Goal: Task Accomplishment & Management: Use online tool/utility

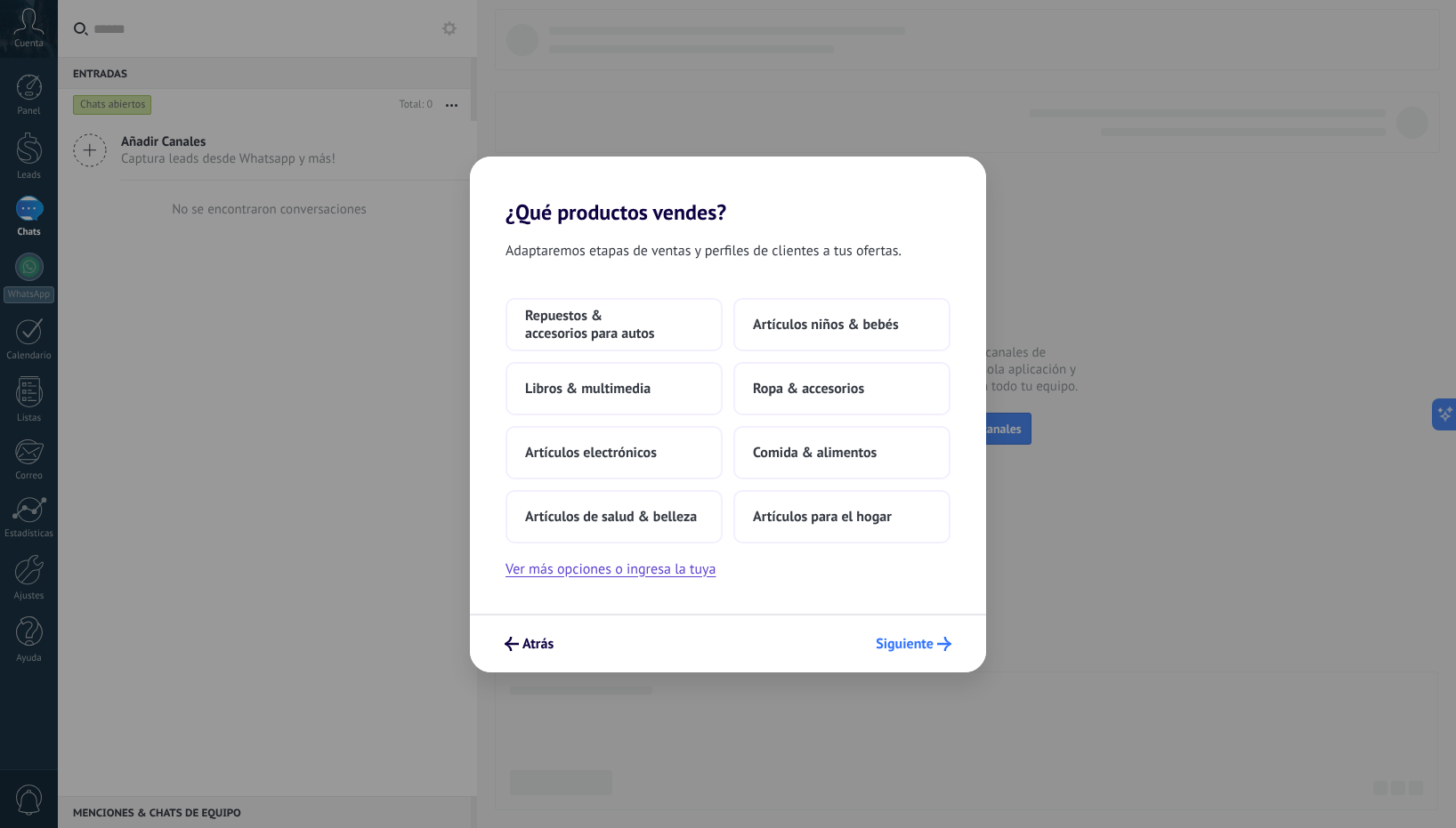
click at [915, 647] on span "Siguiente" at bounding box center [904, 643] width 57 height 12
click at [650, 573] on button "Ver más opciones o ingresa la tuya" at bounding box center [610, 569] width 210 height 23
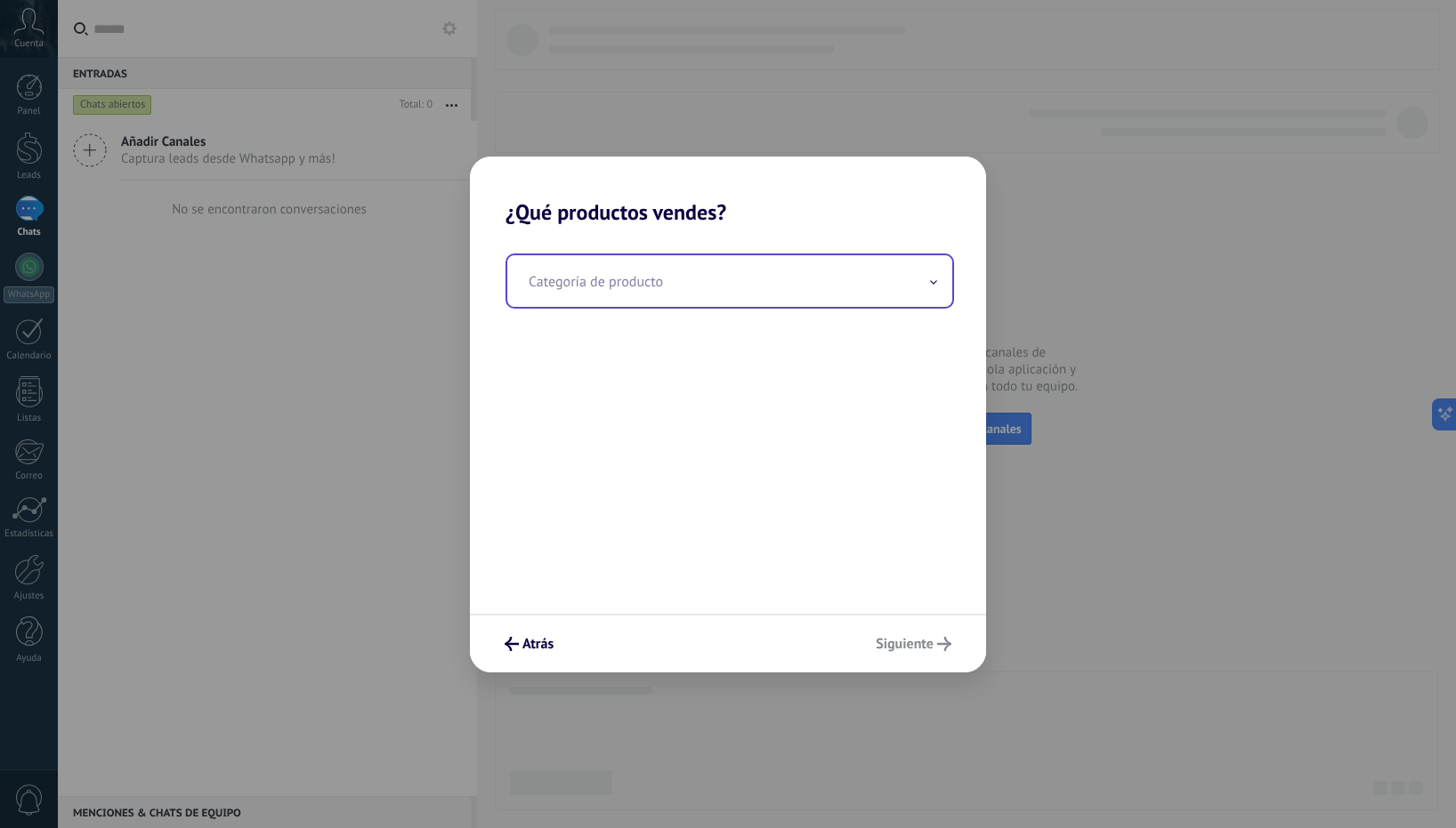
click at [680, 271] on input "text" at bounding box center [730, 281] width 445 height 52
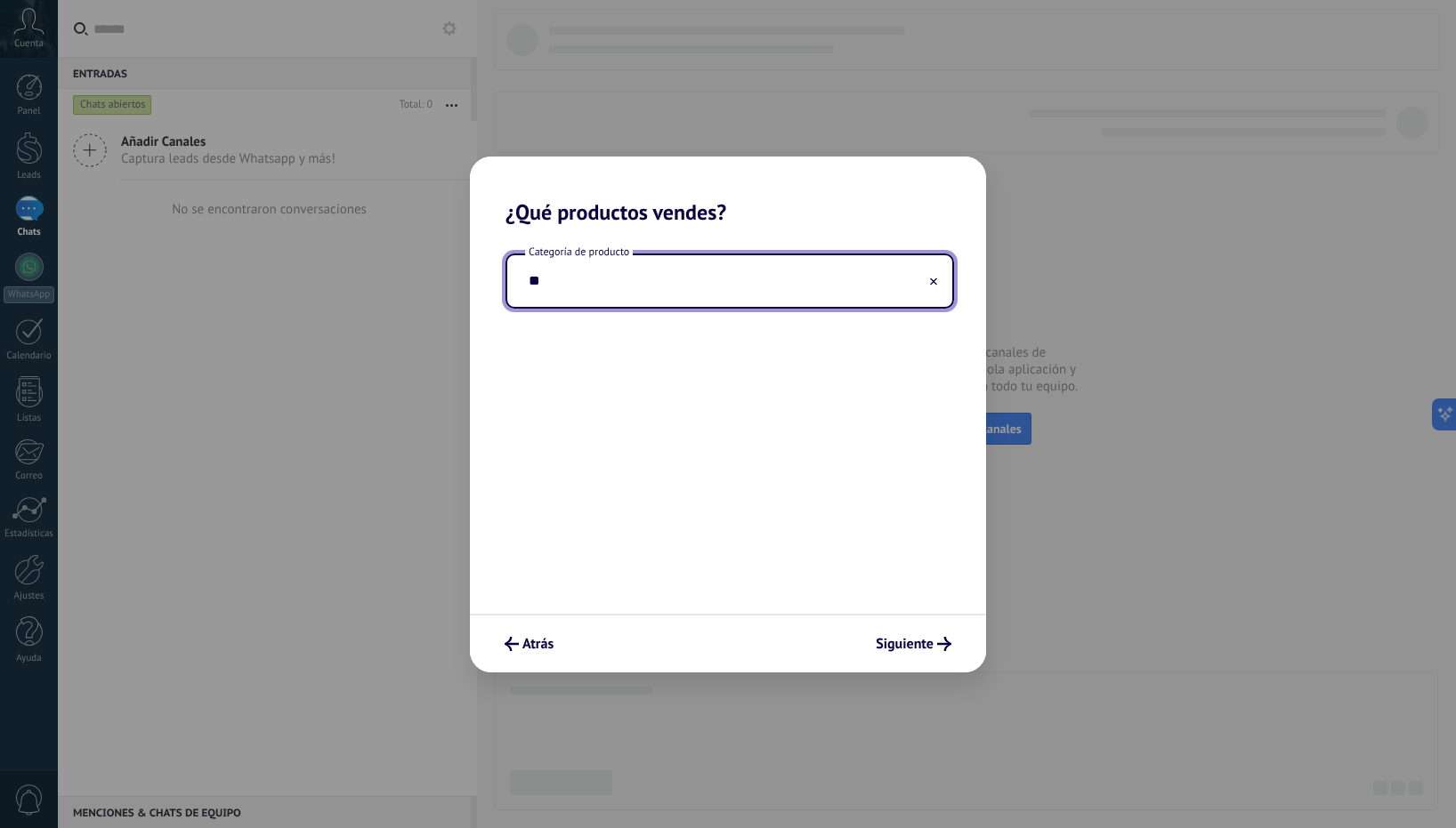
type input "*"
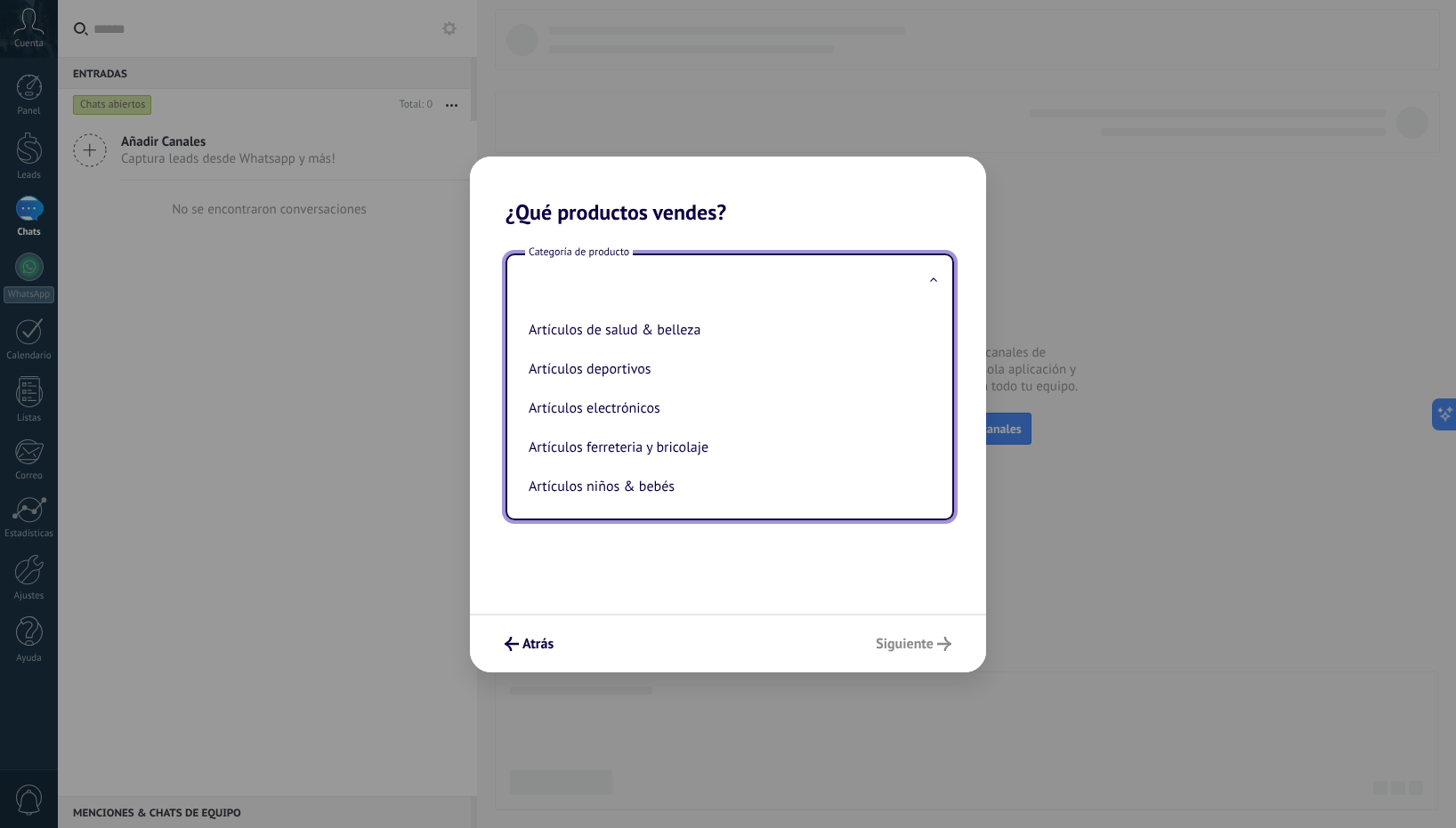
type input "*"
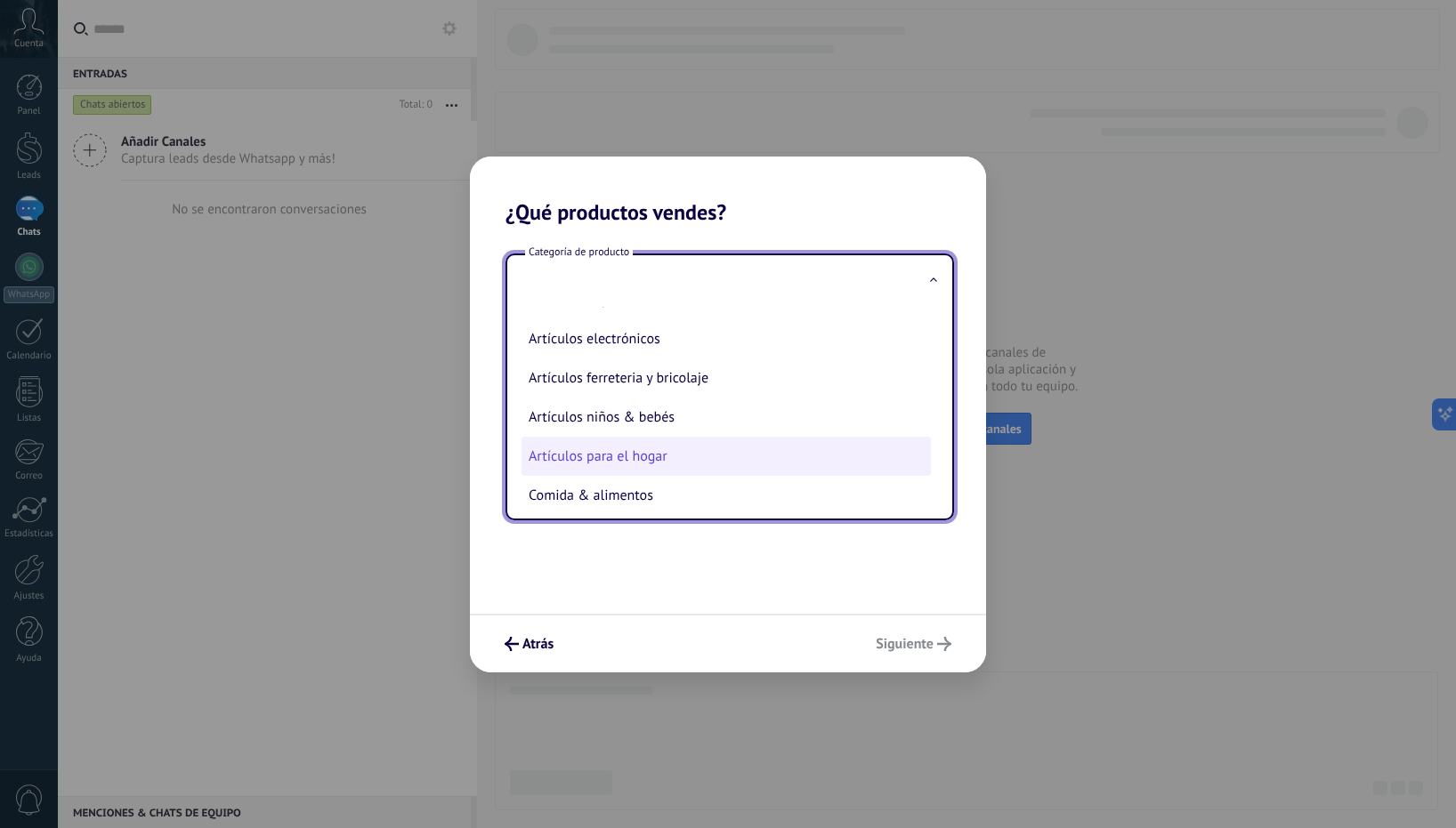
click at [734, 457] on li "Artículos para el hogar" at bounding box center [725, 456] width 409 height 39
type input "**********"
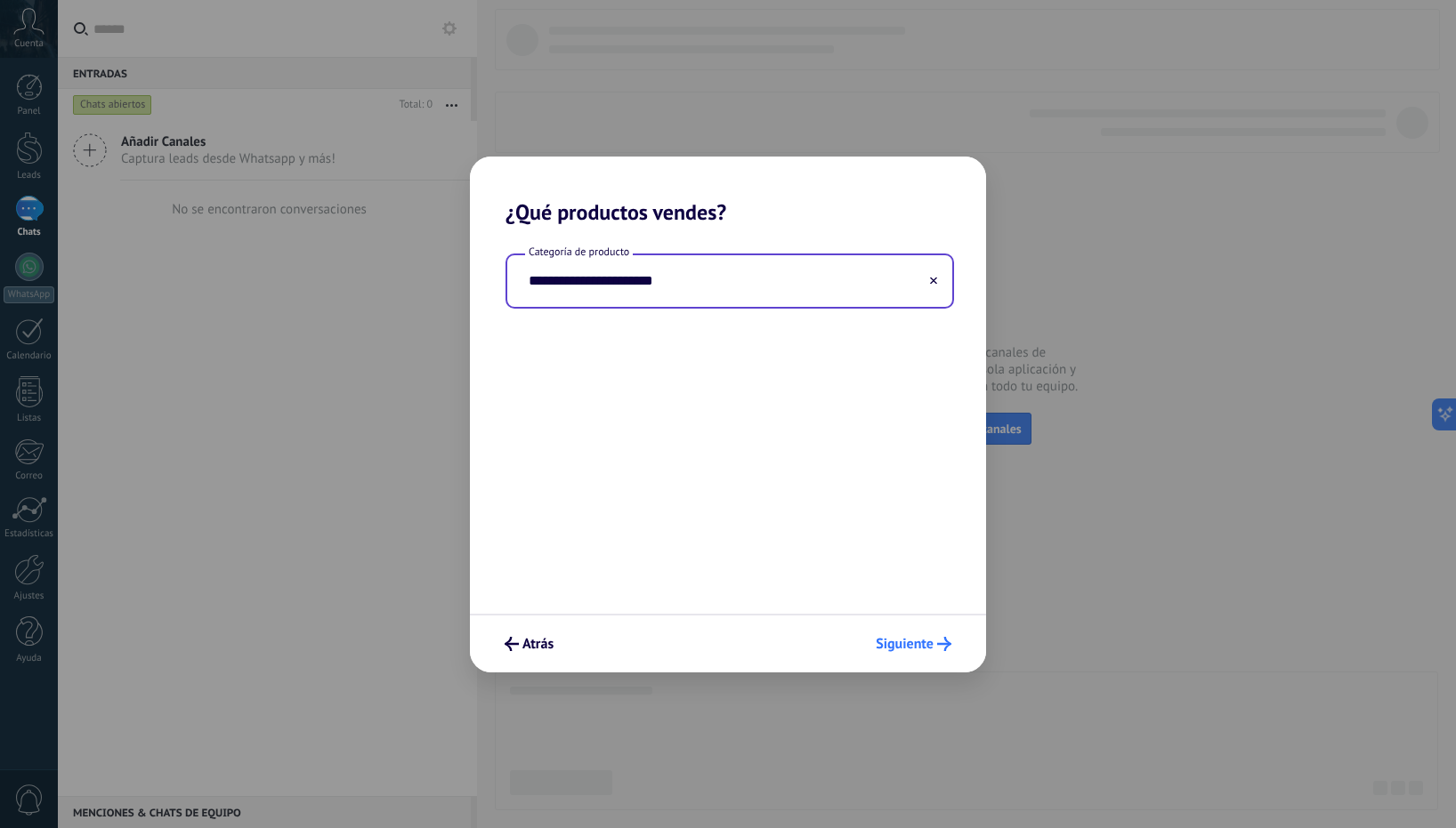
click at [899, 654] on button "Siguiente" at bounding box center [913, 643] width 92 height 31
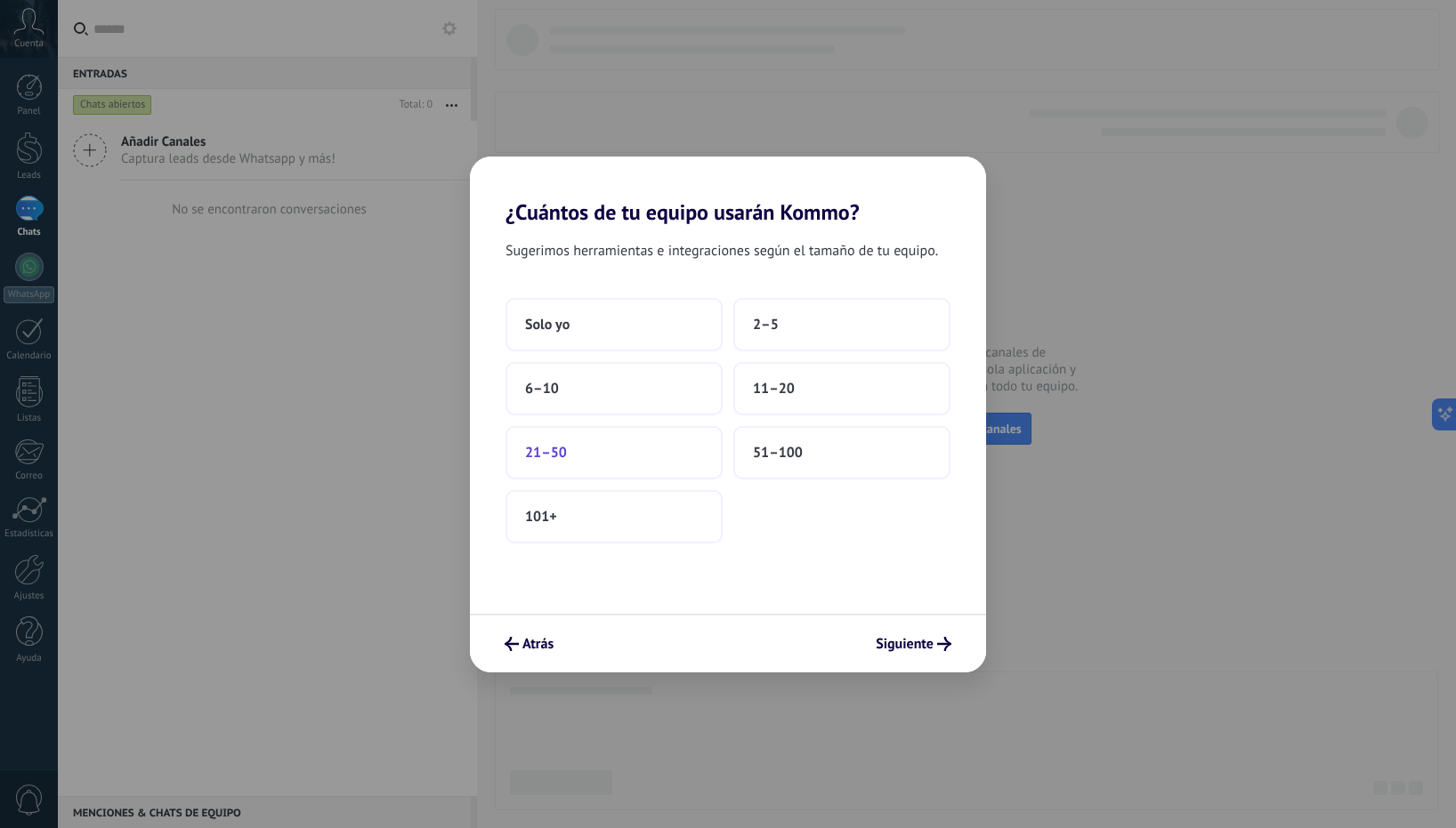
click at [653, 454] on button "21–50" at bounding box center [614, 453] width 217 height 54
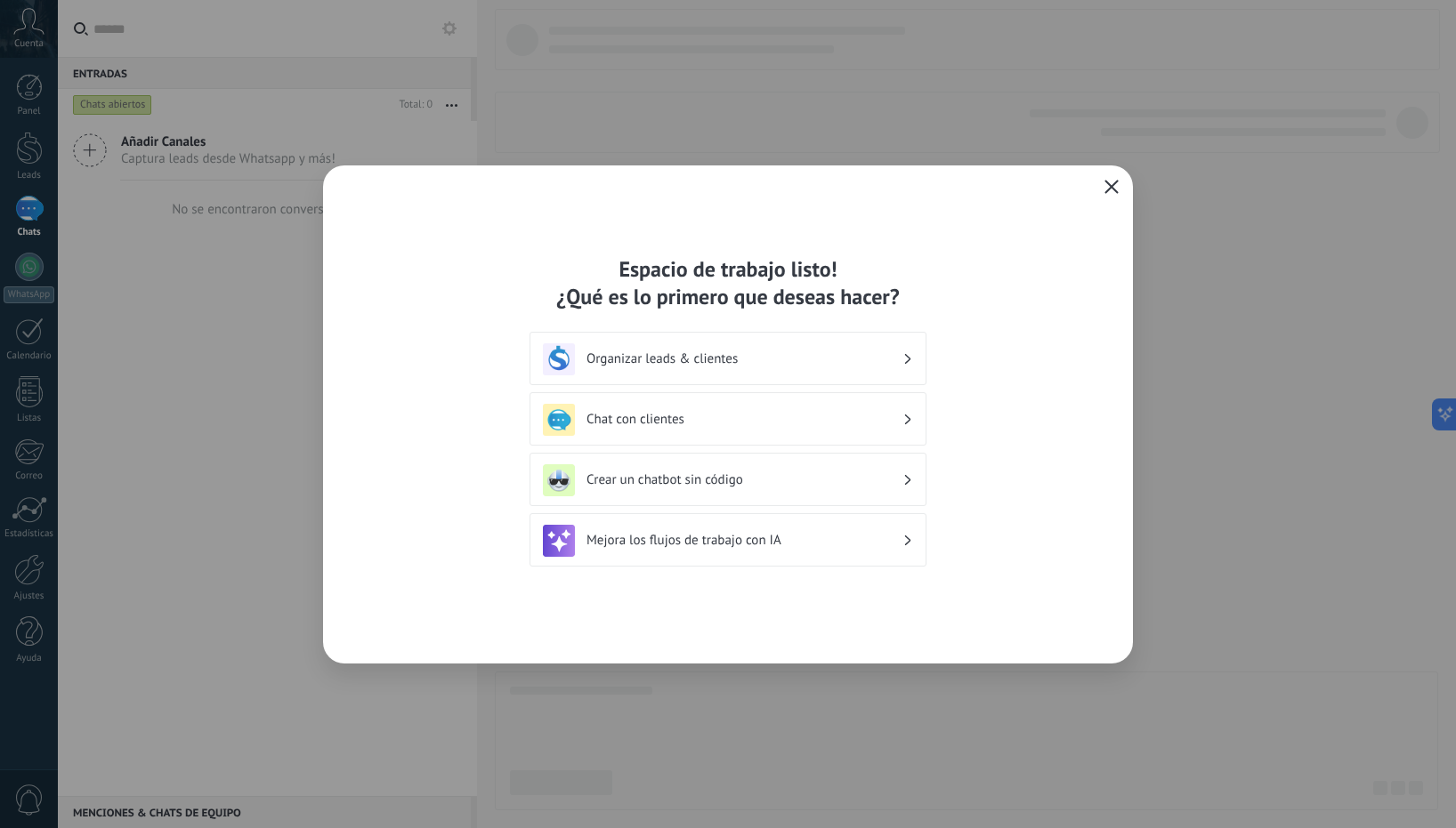
click at [807, 538] on h3 "Mejora los flujos de trabajo con IA" at bounding box center [744, 541] width 316 height 17
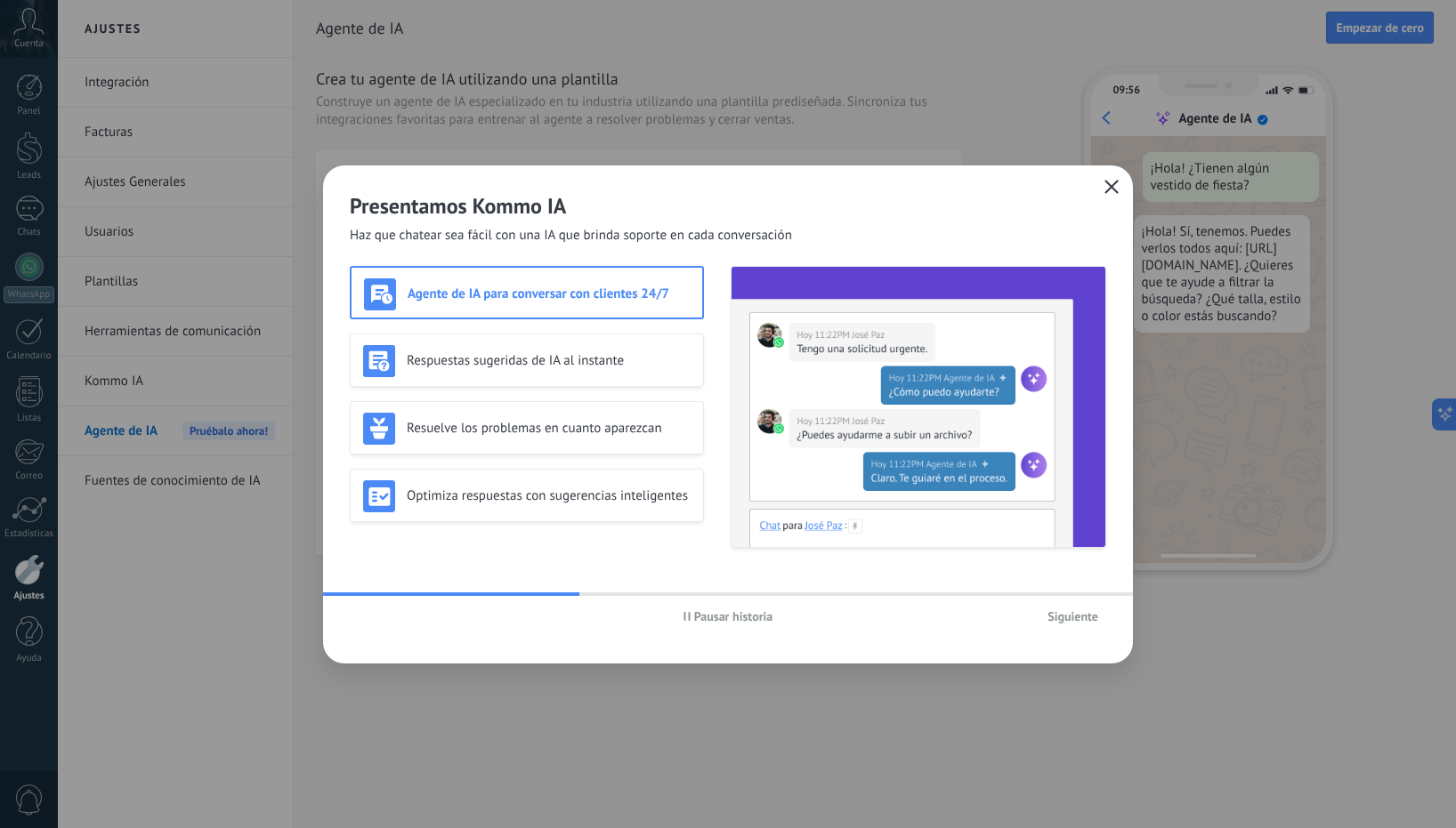
click at [632, 309] on div "Agente de IA para conversar con clientes 24/7" at bounding box center [526, 294] width 326 height 32
click at [631, 370] on div "Respuestas sugeridas de IA al instante" at bounding box center [526, 361] width 327 height 32
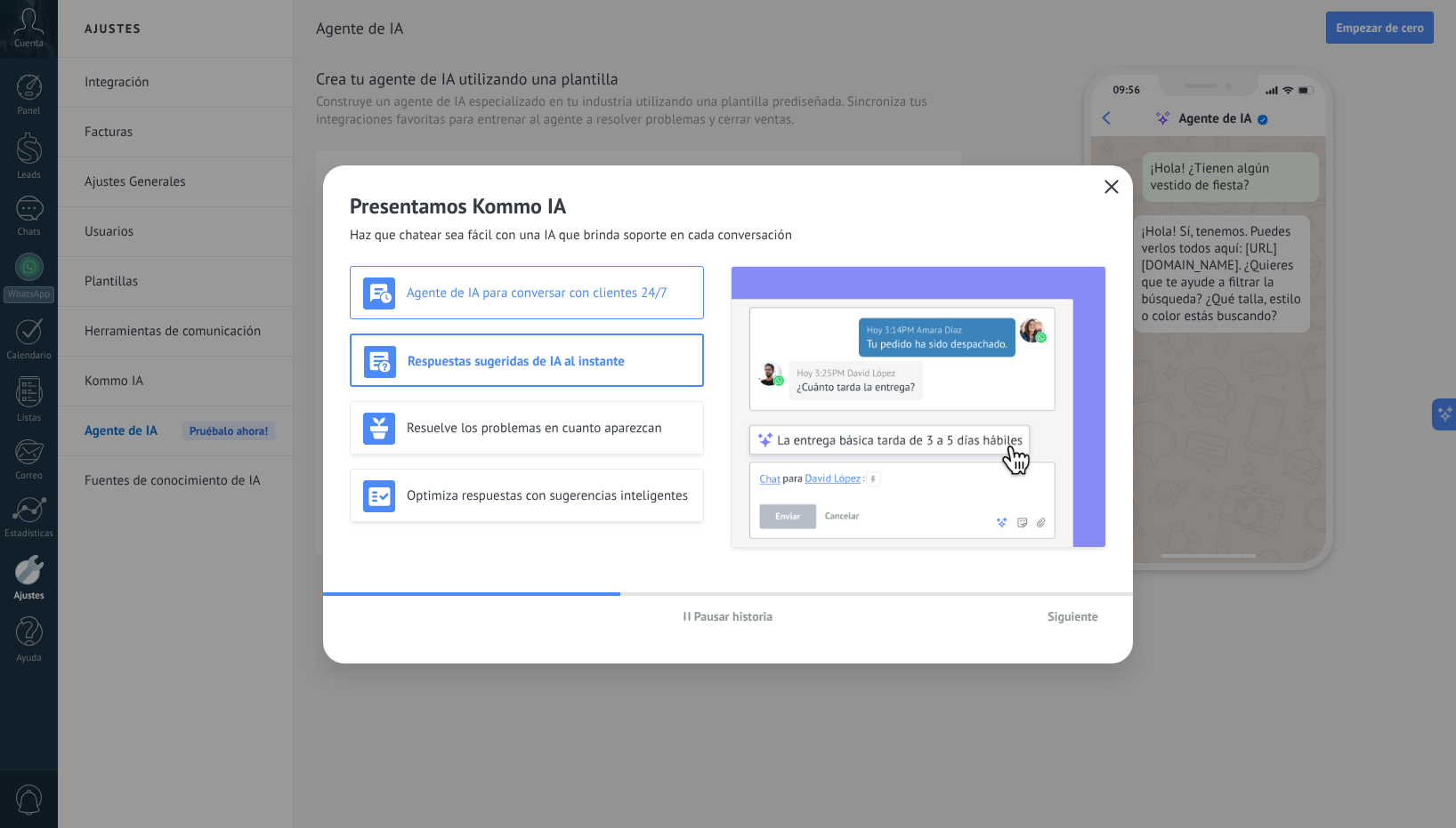
click at [650, 277] on div "Agente de IA para conversar con clientes 24/7" at bounding box center [526, 293] width 327 height 32
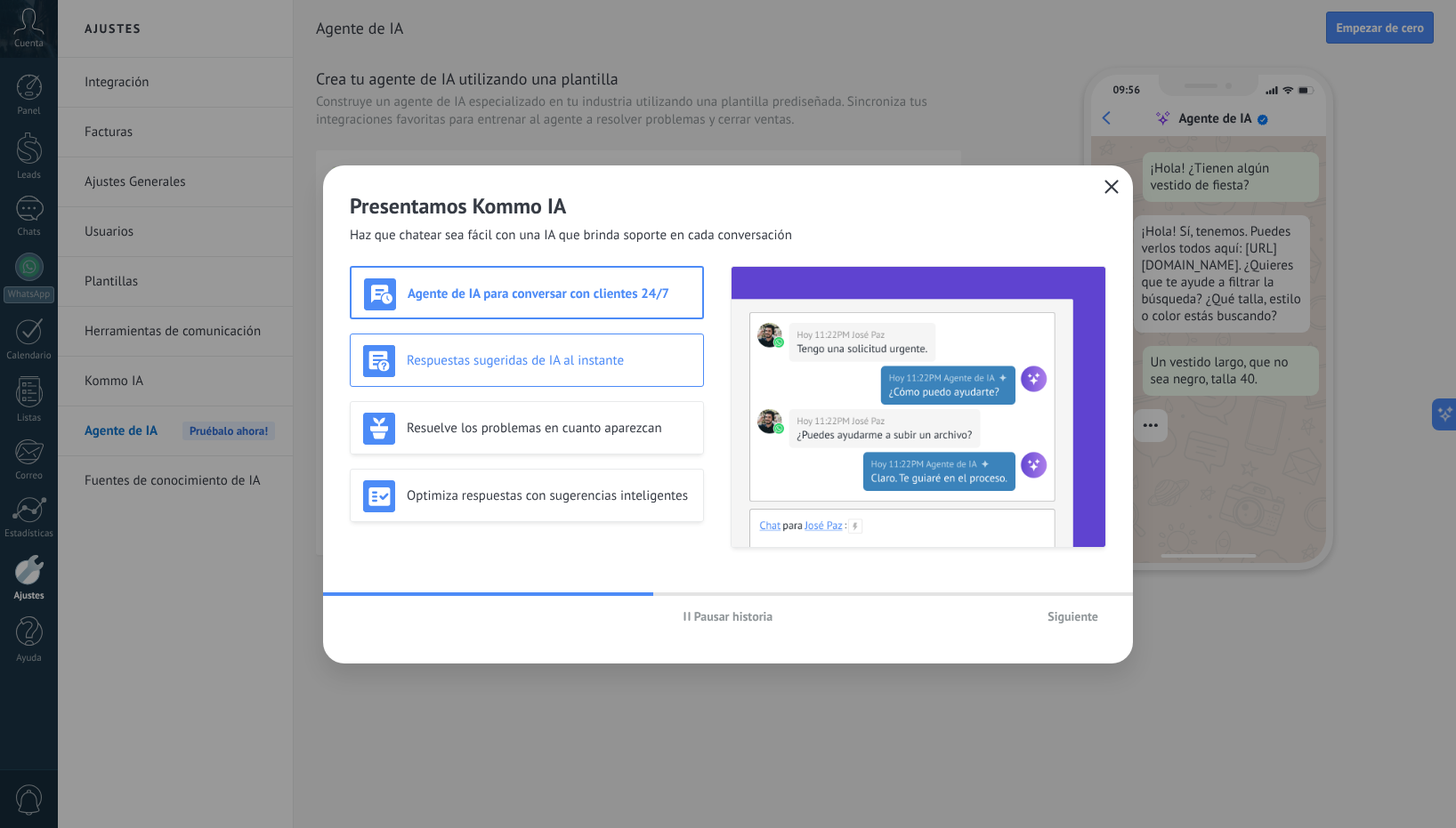
click at [584, 337] on div "Respuestas sugeridas de IA al instante" at bounding box center [527, 361] width 354 height 54
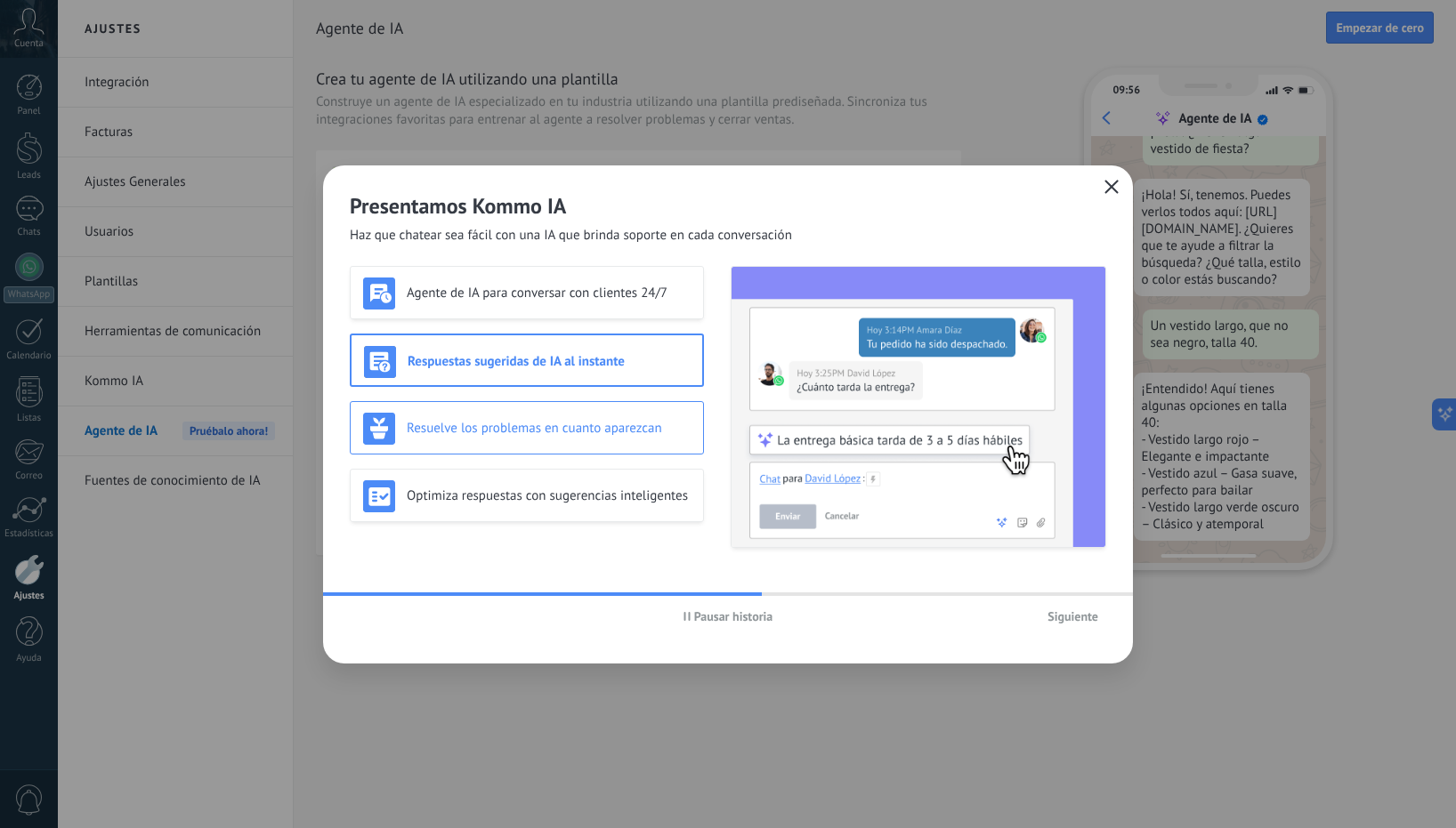
scroll to position [54, 0]
click at [611, 420] on h3 "Resuelve los problemas en cuanto aparezcan" at bounding box center [548, 428] width 284 height 17
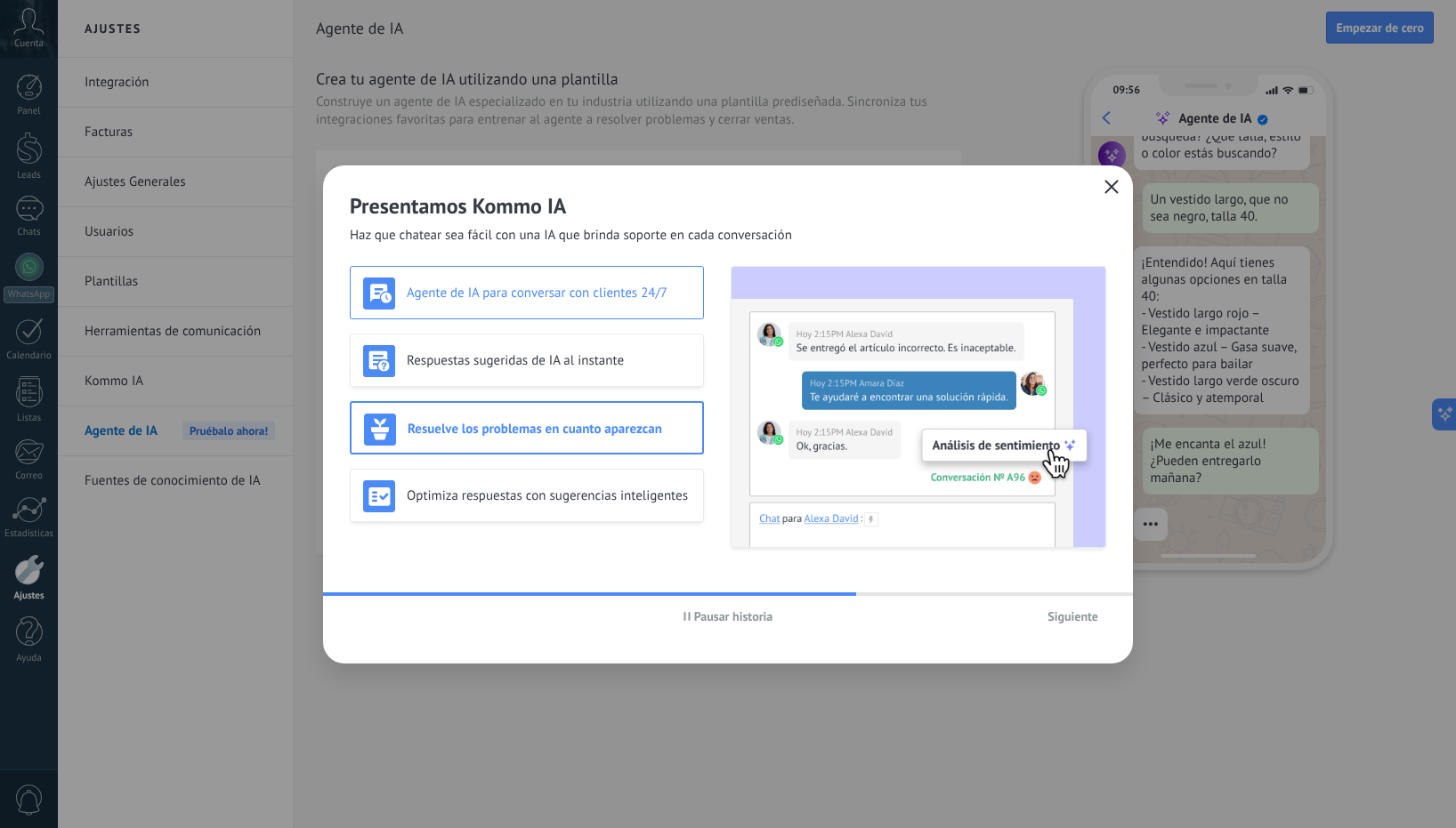
scroll to position [180, 0]
click at [635, 296] on h3 "Agente de IA para conversar con clientes 24/7" at bounding box center [548, 293] width 284 height 17
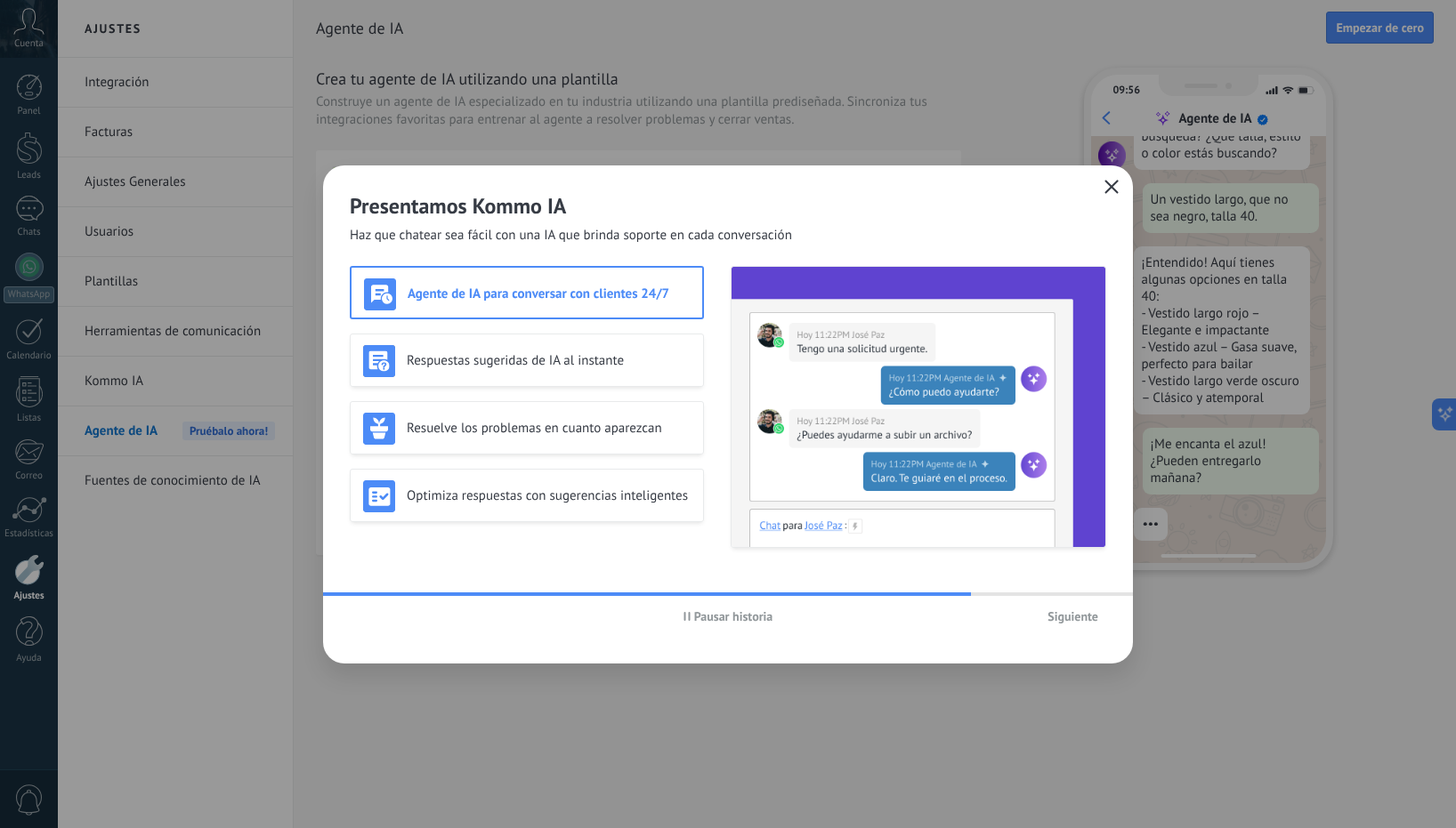
scroll to position [213, 0]
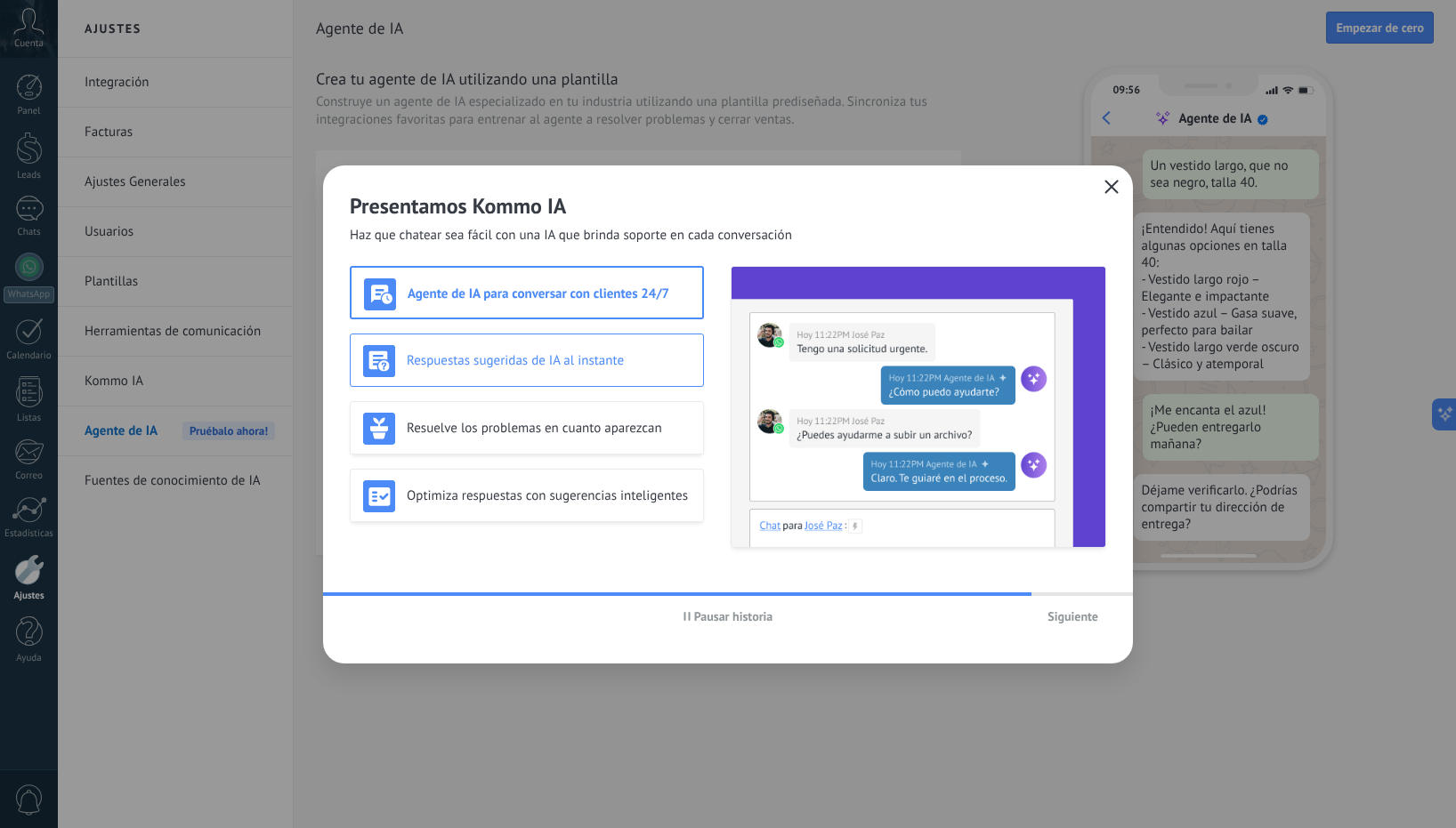
click at [645, 365] on h3 "Respuestas sugeridas de IA al instante" at bounding box center [548, 361] width 284 height 17
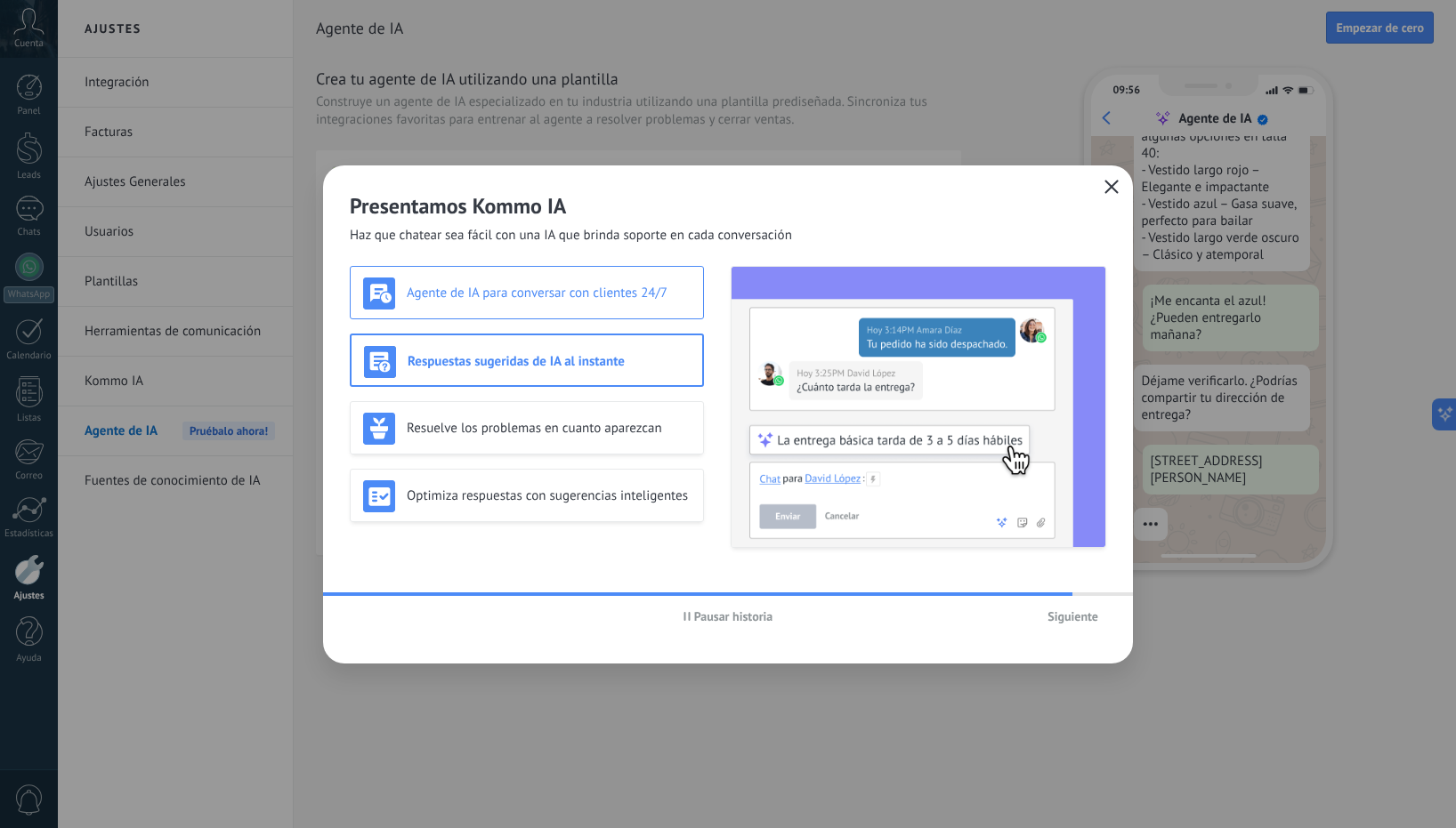
scroll to position [323, 0]
click at [654, 311] on div "Agente de IA para conversar con clientes 24/7" at bounding box center [527, 293] width 354 height 54
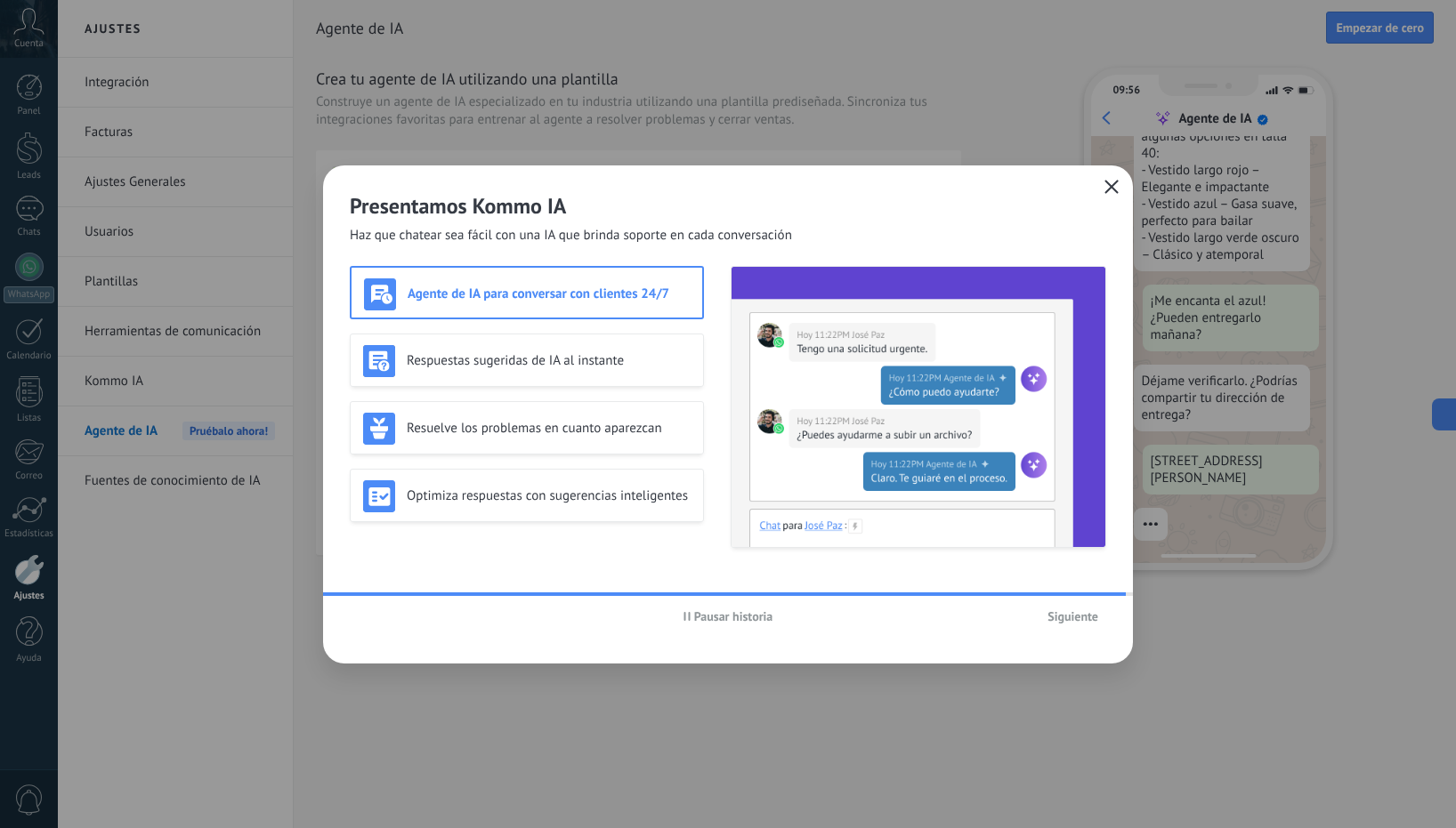
click at [1075, 625] on button "Siguiente" at bounding box center [1073, 617] width 67 height 27
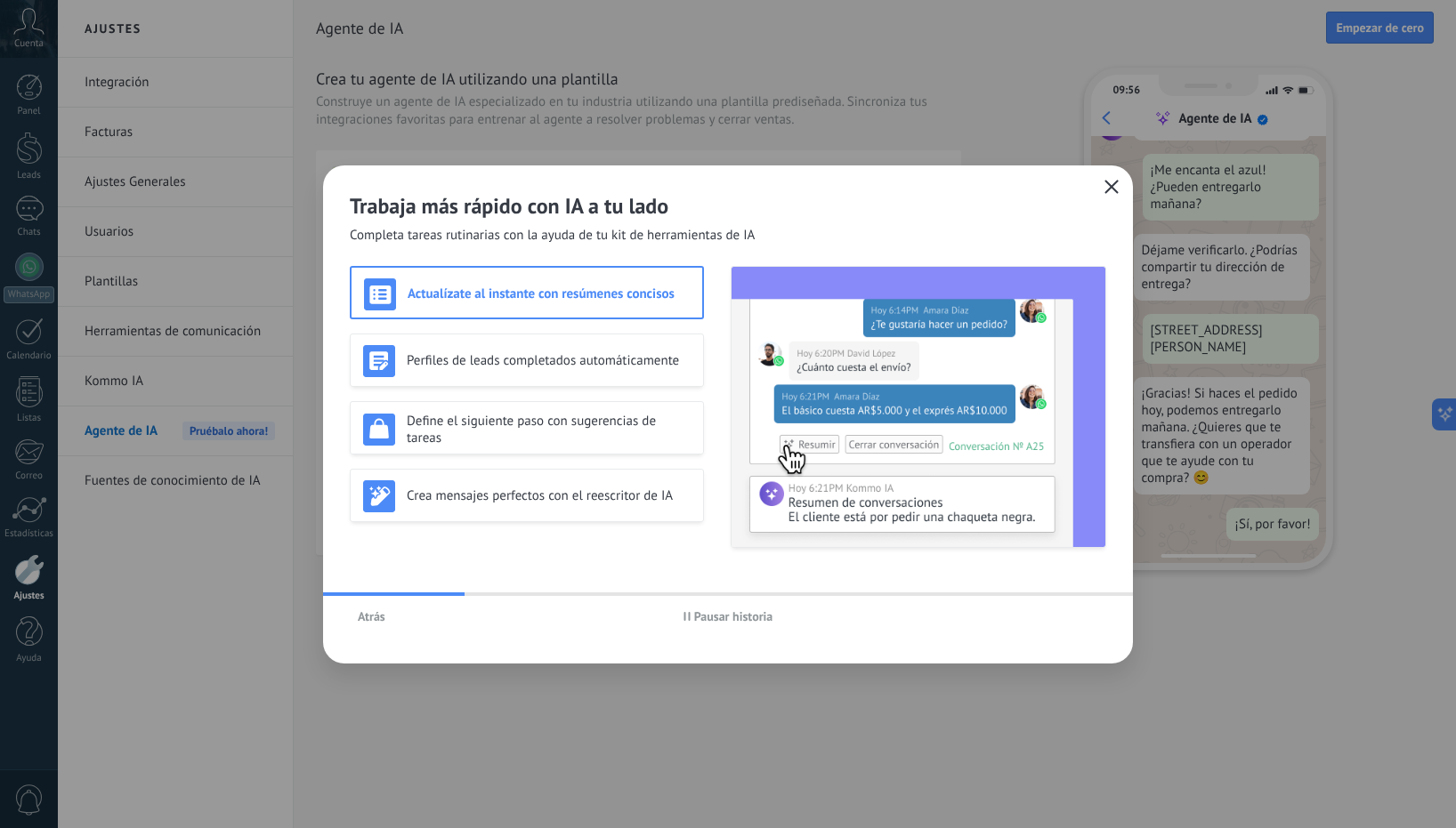
scroll to position [459, 0]
click at [766, 490] on img at bounding box center [918, 407] width 374 height 280
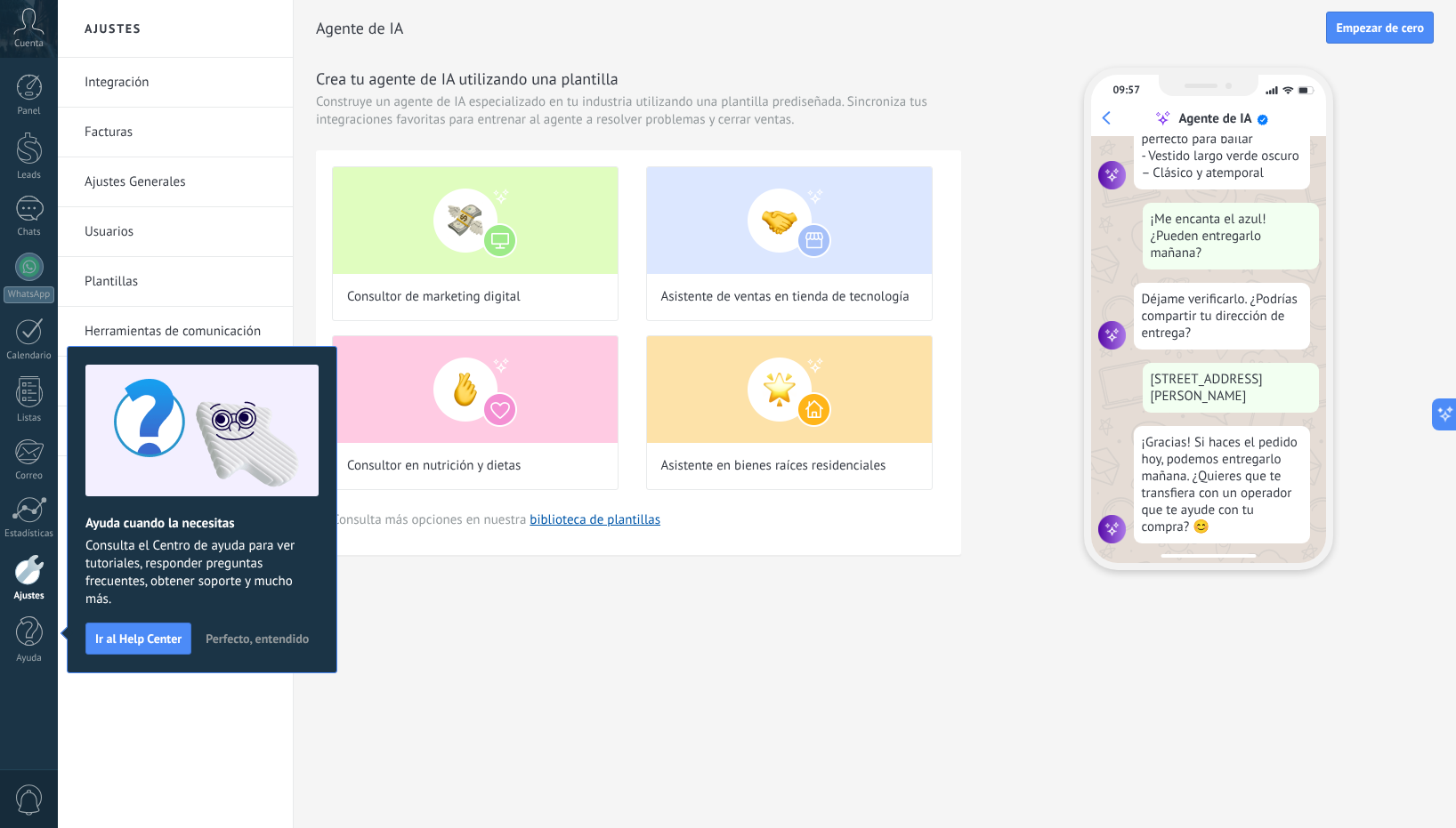
scroll to position [413, 0]
click at [921, 632] on div "Ajustes Integración Facturas Ajustes Generales Usuarios Plantillas Herramientas…" at bounding box center [756, 414] width 1398 height 828
